Goal: Task Accomplishment & Management: Use online tool/utility

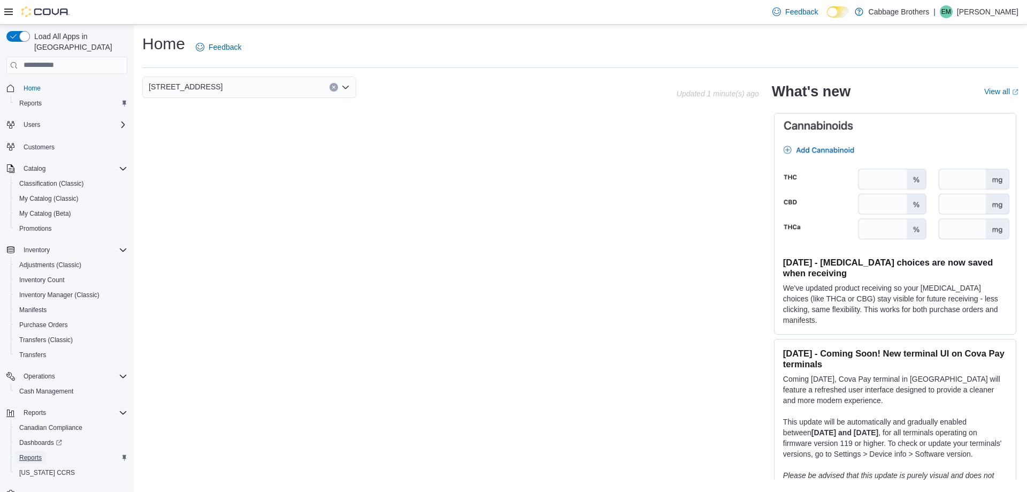
click at [38, 453] on span "Reports" at bounding box center [30, 457] width 22 height 9
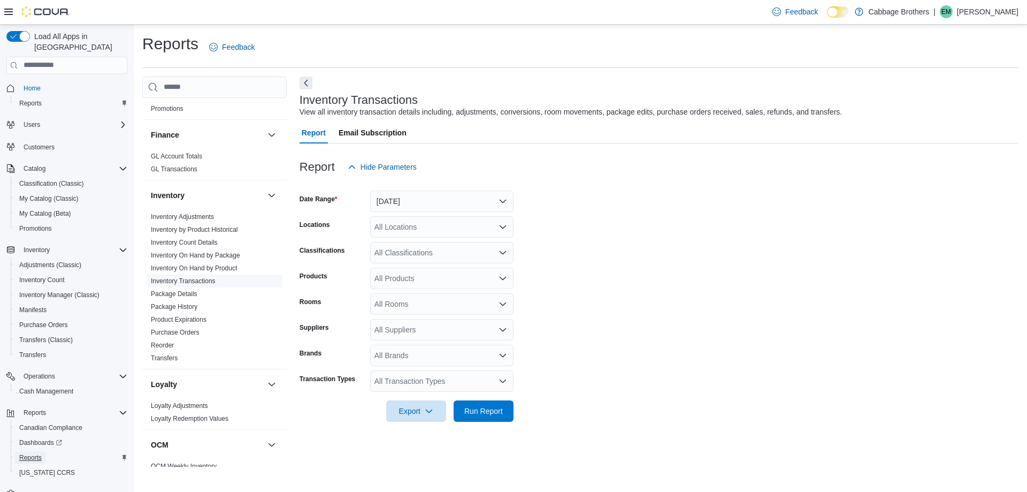
scroll to position [268, 0]
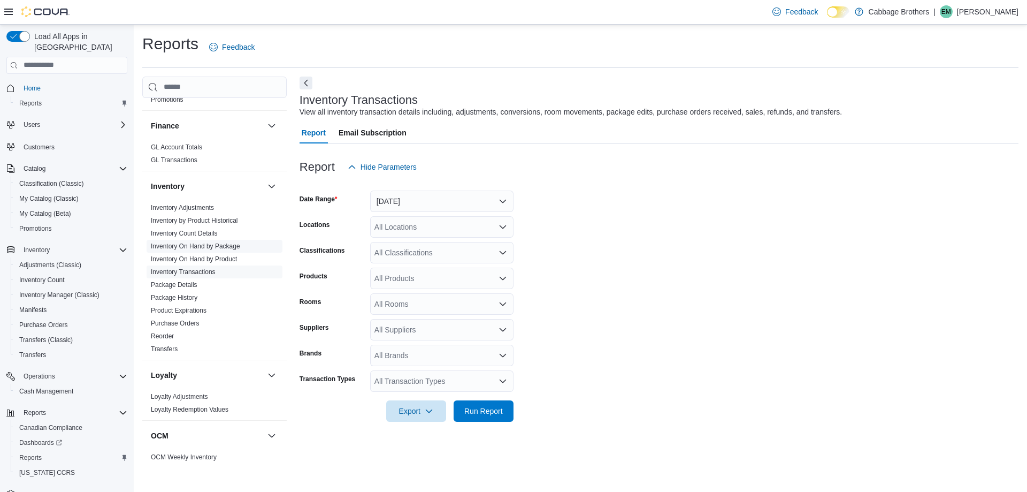
click at [209, 248] on link "Inventory On Hand by Package" at bounding box center [195, 245] width 89 height 7
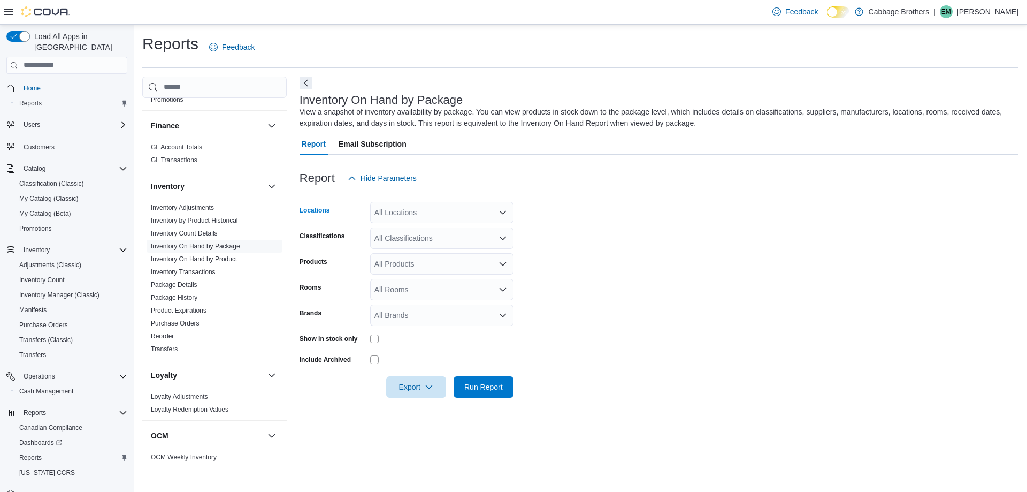
click at [392, 209] on div "All Locations" at bounding box center [441, 212] width 143 height 21
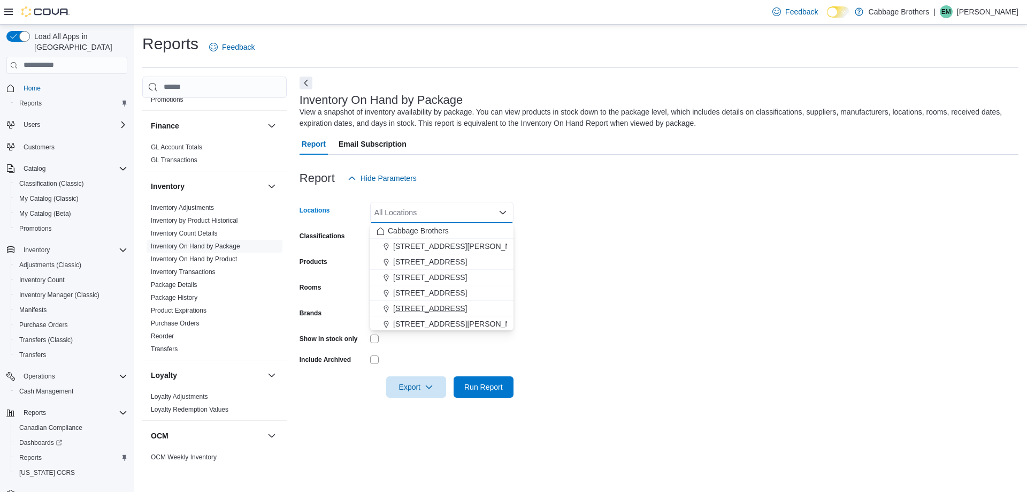
click at [411, 307] on span "[STREET_ADDRESS]" at bounding box center [430, 308] width 74 height 11
click at [618, 282] on form "Locations [STREET_ADDRESS] Selected. [STREET_ADDRESS]. Press Backspace to delet…" at bounding box center [659, 293] width 719 height 209
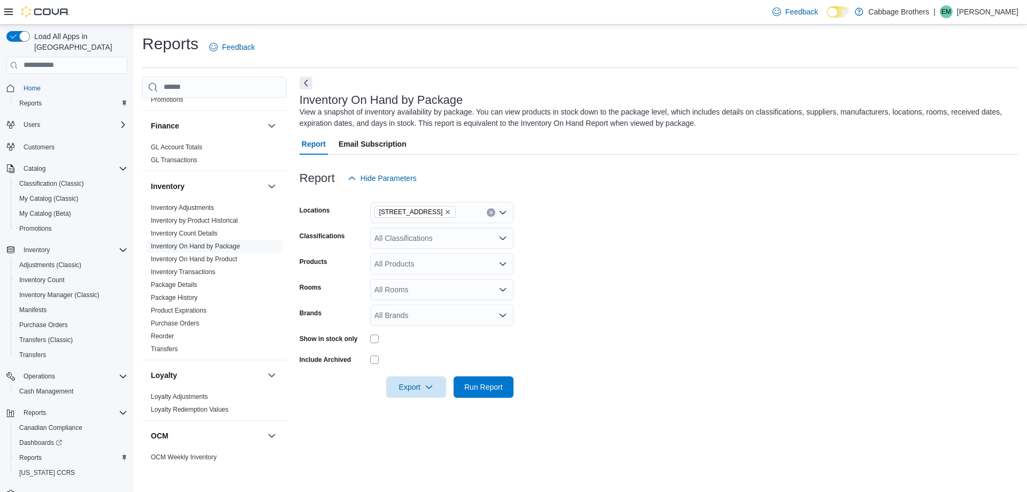
click at [379, 231] on div "All Classifications" at bounding box center [441, 237] width 143 height 21
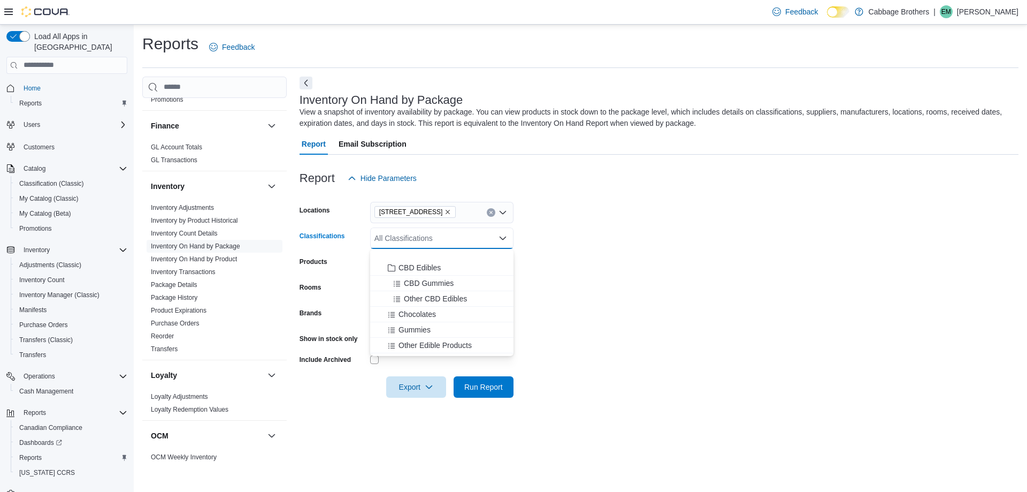
scroll to position [321, 0]
click at [415, 306] on span "Beverages." at bounding box center [412, 307] width 38 height 11
click at [610, 322] on form "Locations [STREET_ADDRESS] Classifications Beverages. Combo box. Selected. [GEO…" at bounding box center [659, 293] width 719 height 209
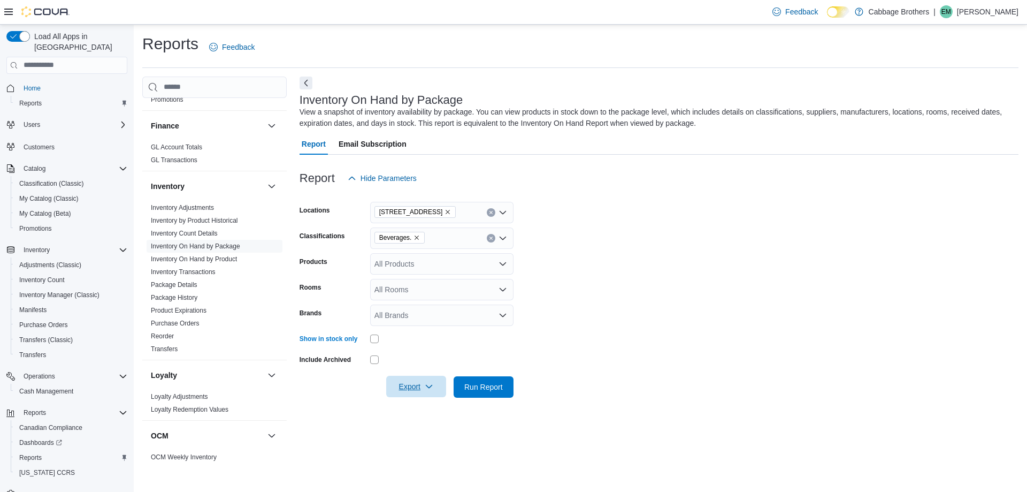
click at [418, 387] on span "Export" at bounding box center [416, 386] width 47 height 21
click at [406, 432] on span "Export to Csv" at bounding box center [418, 429] width 48 height 9
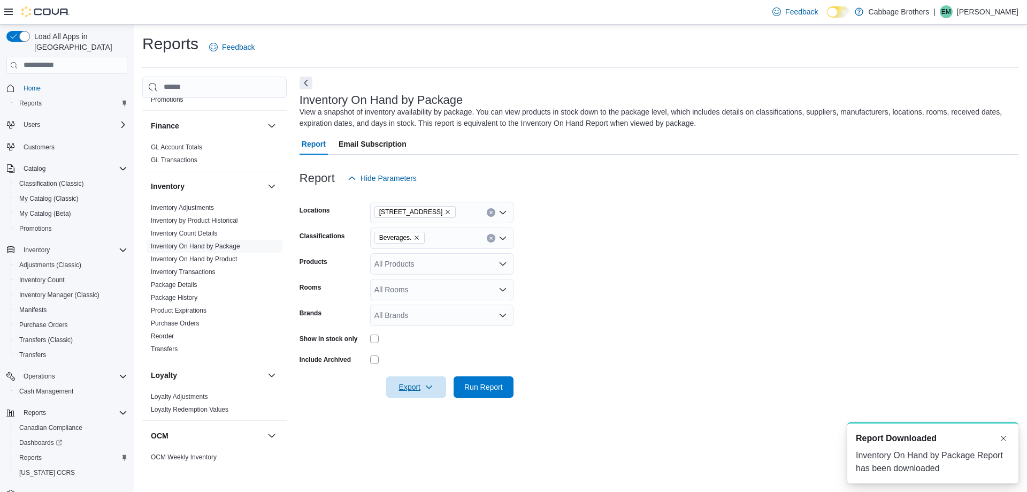
scroll to position [0, 0]
